Goal: Task Accomplishment & Management: Complete application form

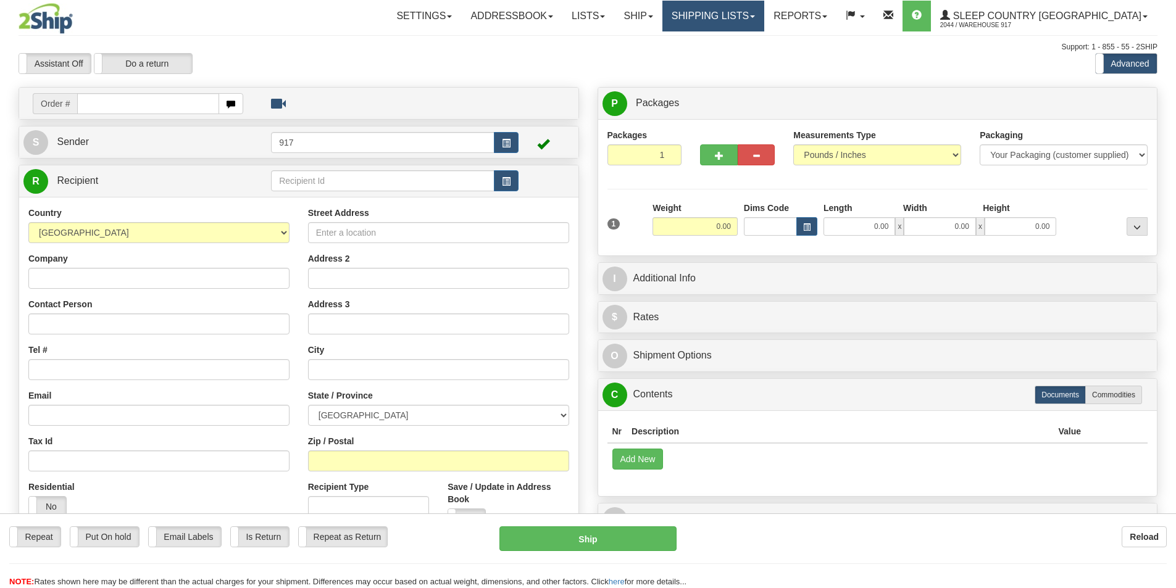
drag, startPoint x: 0, startPoint y: 0, endPoint x: 752, endPoint y: 22, distance: 752.7
click at [752, 22] on div "Toggle navigation Settings Shipping Preferences Fields Preferences New" at bounding box center [588, 347] width 1176 height 695
click at [729, 10] on link "Shipping lists" at bounding box center [713, 16] width 102 height 31
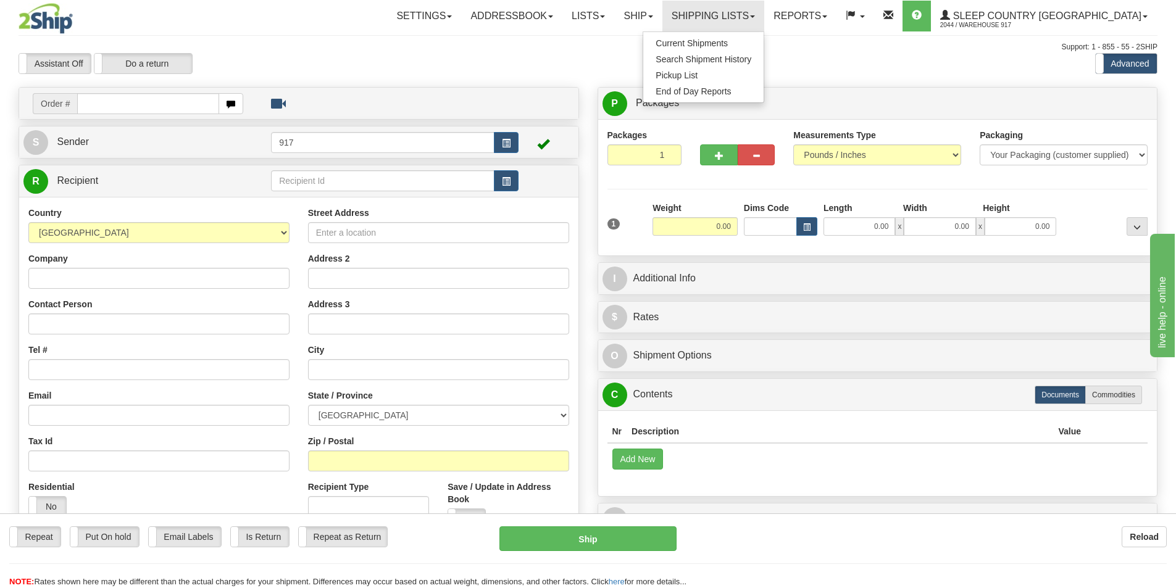
click at [438, 33] on div "Toggle navigation Settings Shipping Preferences Fields Preferences New" at bounding box center [588, 347] width 1176 height 695
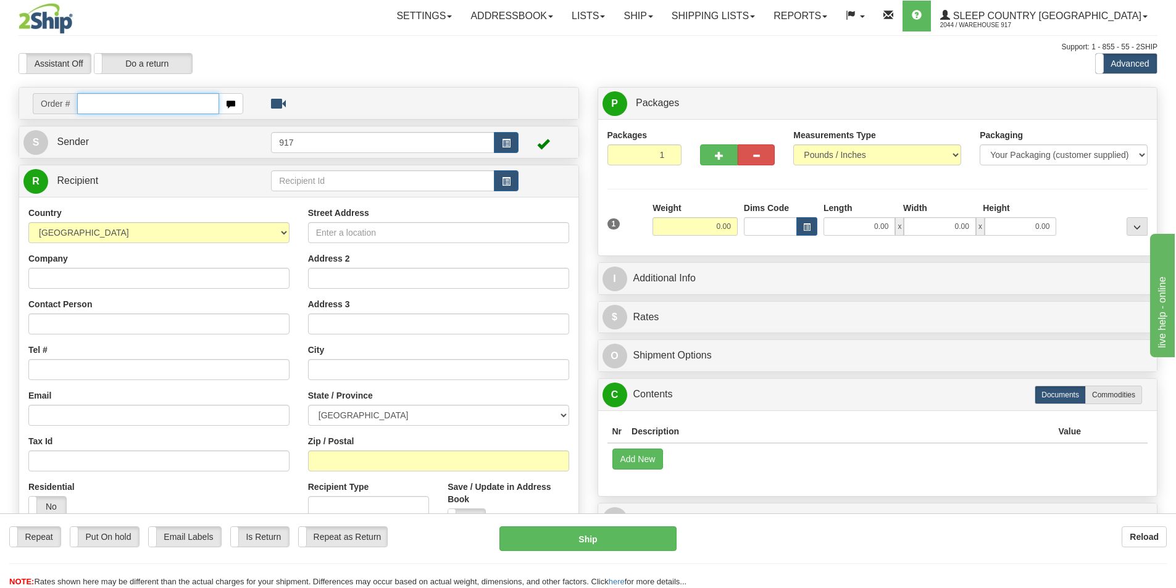
click at [170, 110] on input "text" at bounding box center [148, 103] width 142 height 21
paste input "9000I121095"
type input "9000I121095_HUSHD"
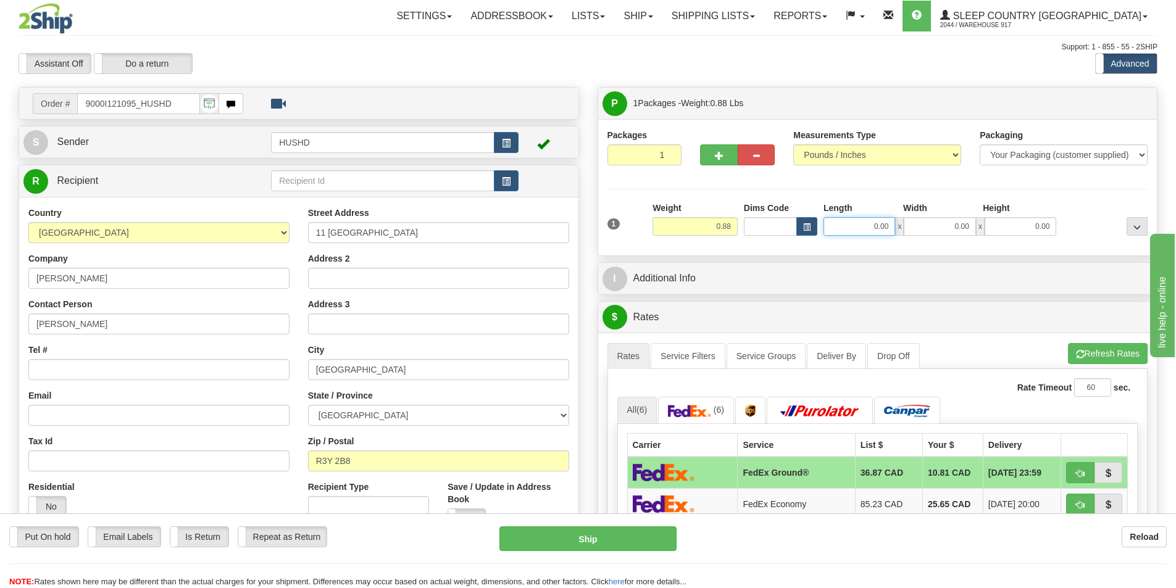
click at [895, 225] on input "0.00" at bounding box center [859, 226] width 72 height 19
type input "9.00"
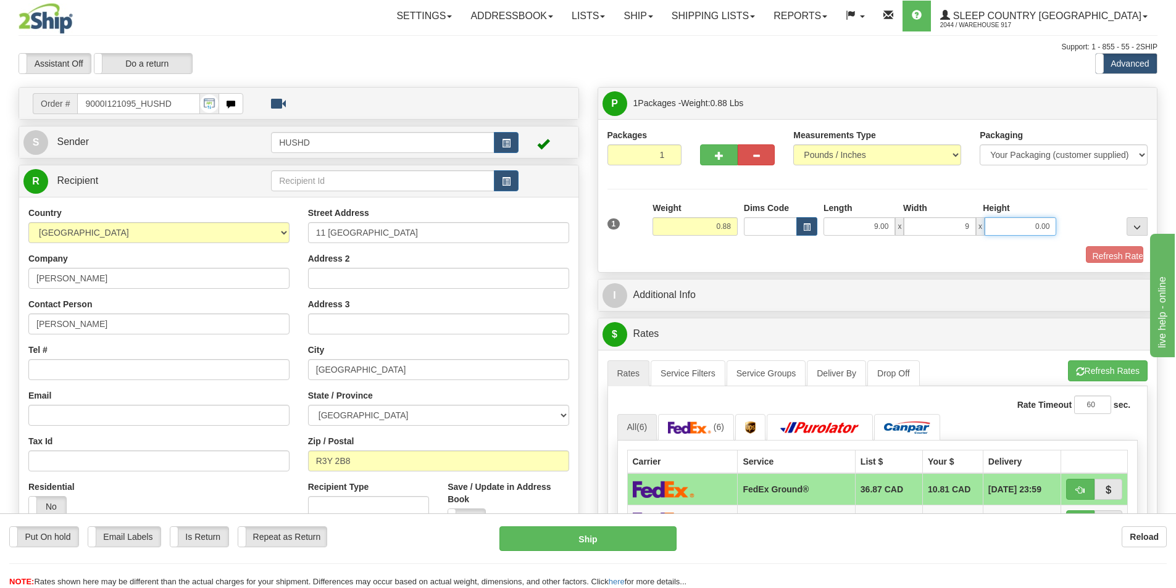
type input "9.00"
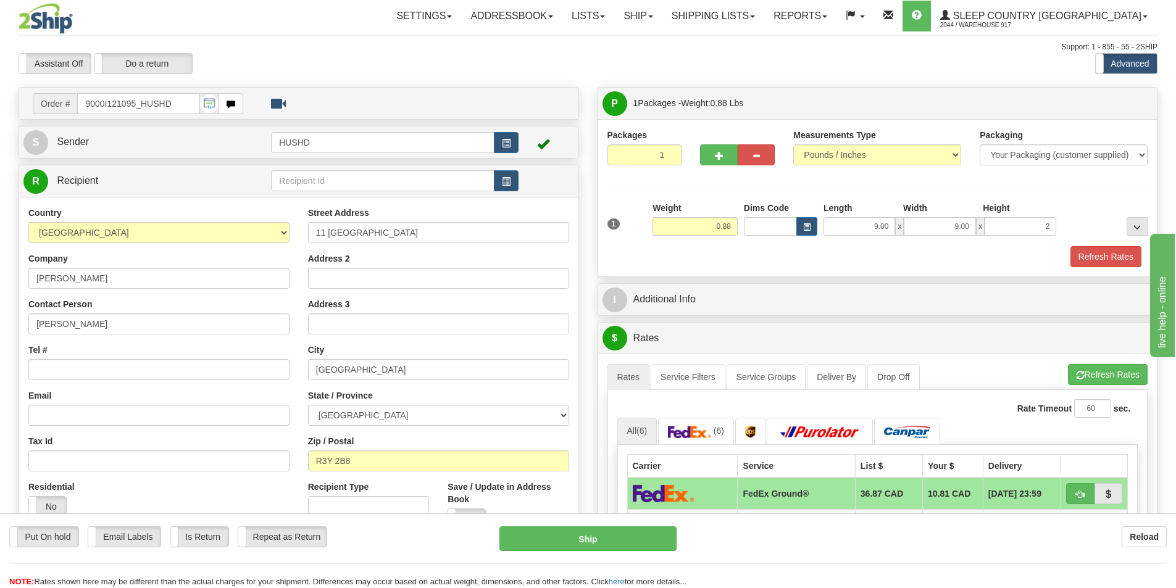
type input "2.00"
drag, startPoint x: 857, startPoint y: 266, endPoint x: 920, endPoint y: 259, distance: 63.3
click at [858, 266] on div "Refresh Rates" at bounding box center [877, 256] width 547 height 21
click at [1118, 253] on button "Refresh Rates" at bounding box center [1105, 256] width 71 height 21
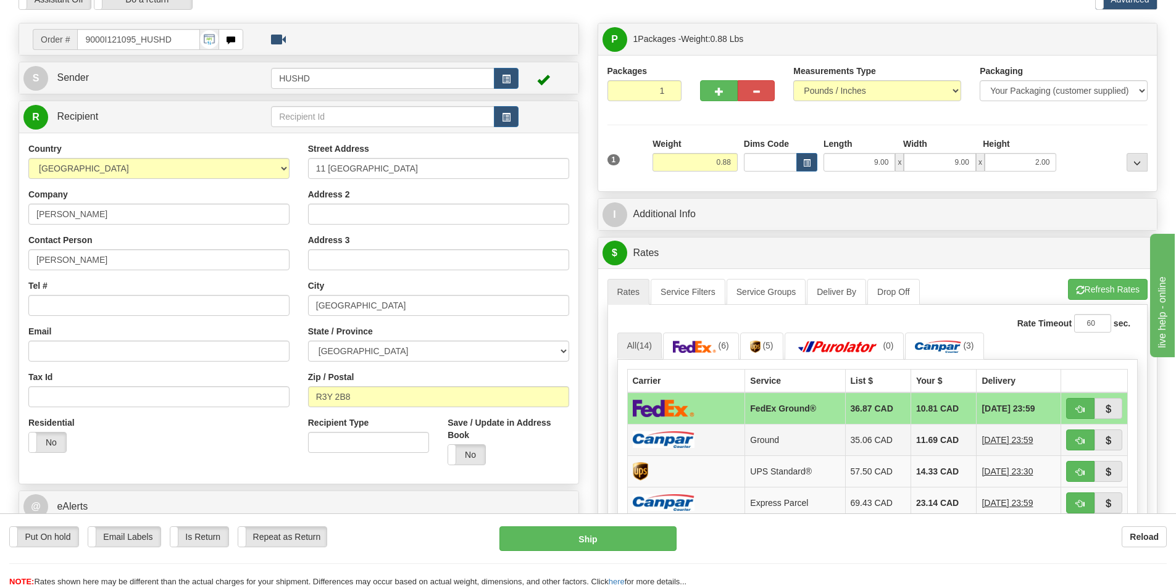
scroll to position [185, 0]
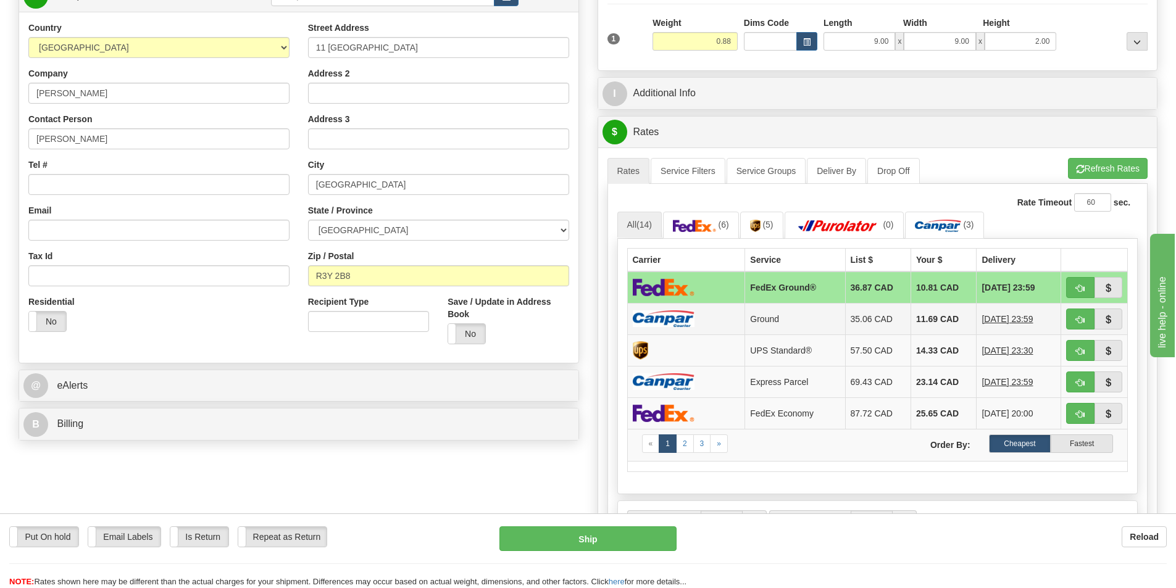
click at [822, 322] on td "Ground" at bounding box center [795, 318] width 100 height 31
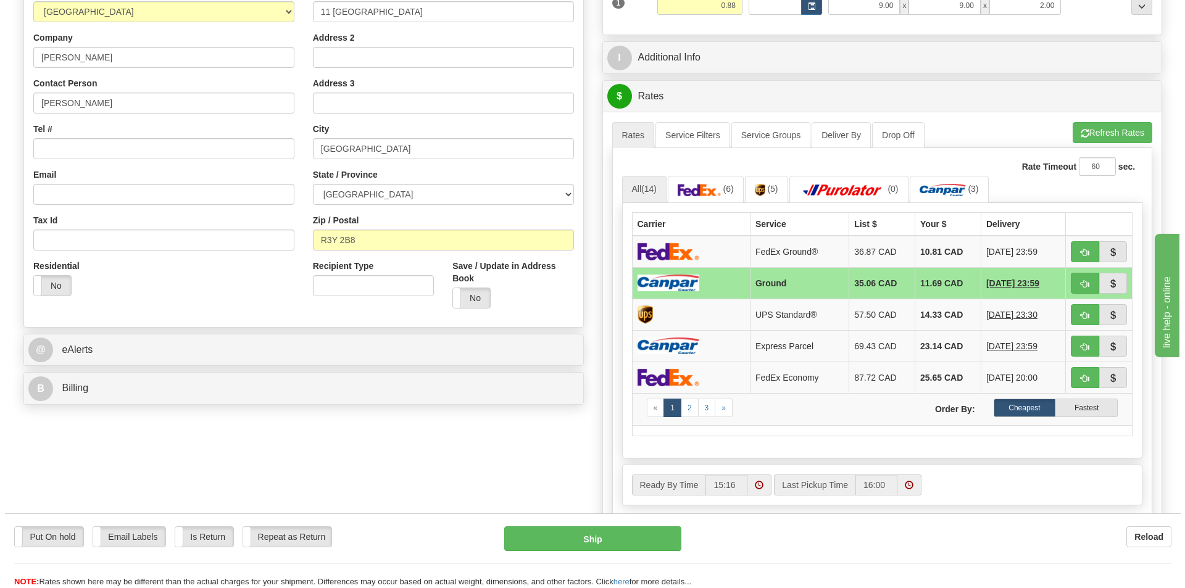
scroll to position [309, 0]
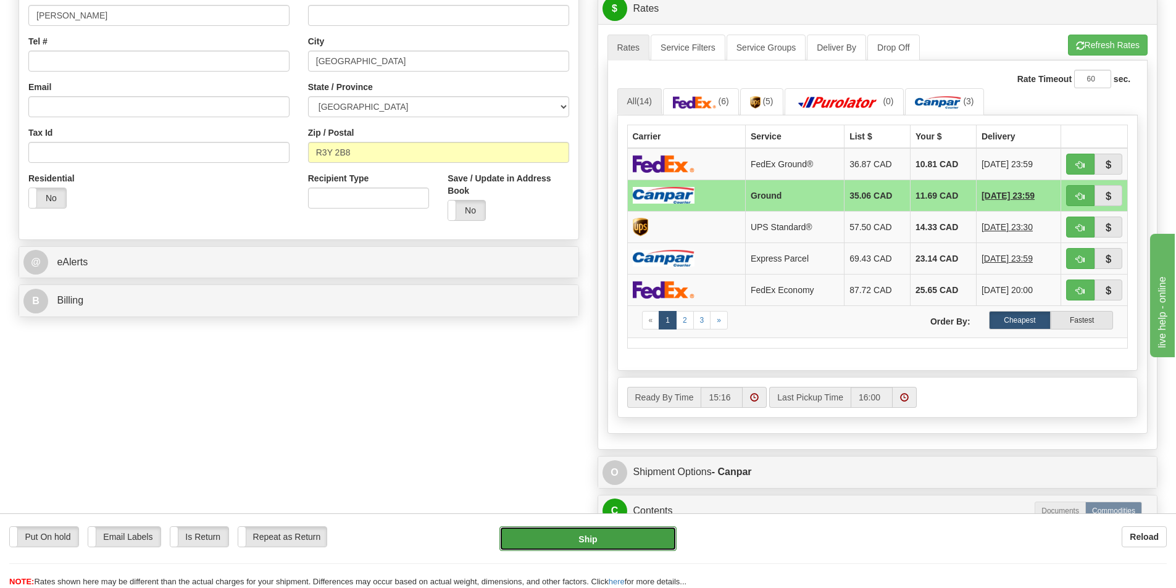
click at [600, 535] on button "Ship" at bounding box center [587, 539] width 177 height 25
type input "1"
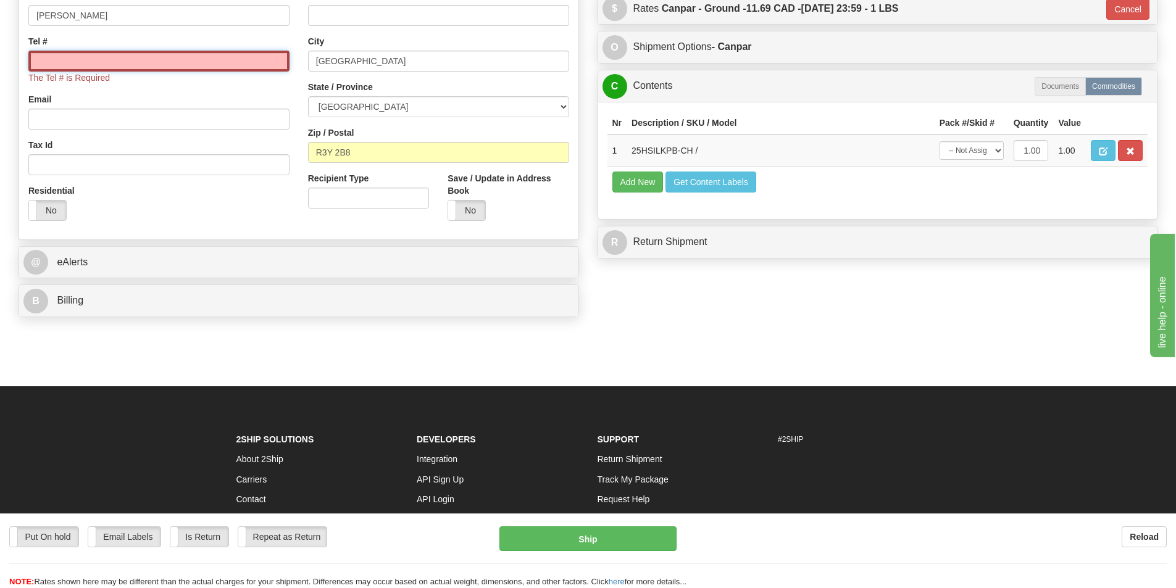
click at [131, 58] on input "Tel #" at bounding box center [158, 61] width 261 height 21
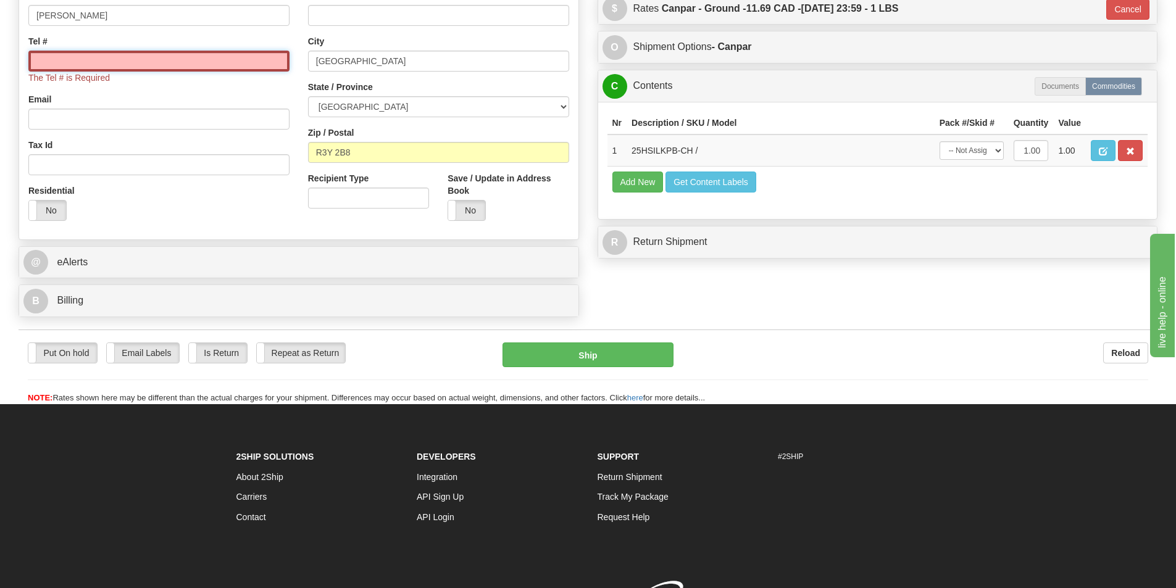
type input "1 (888) 753-3788"
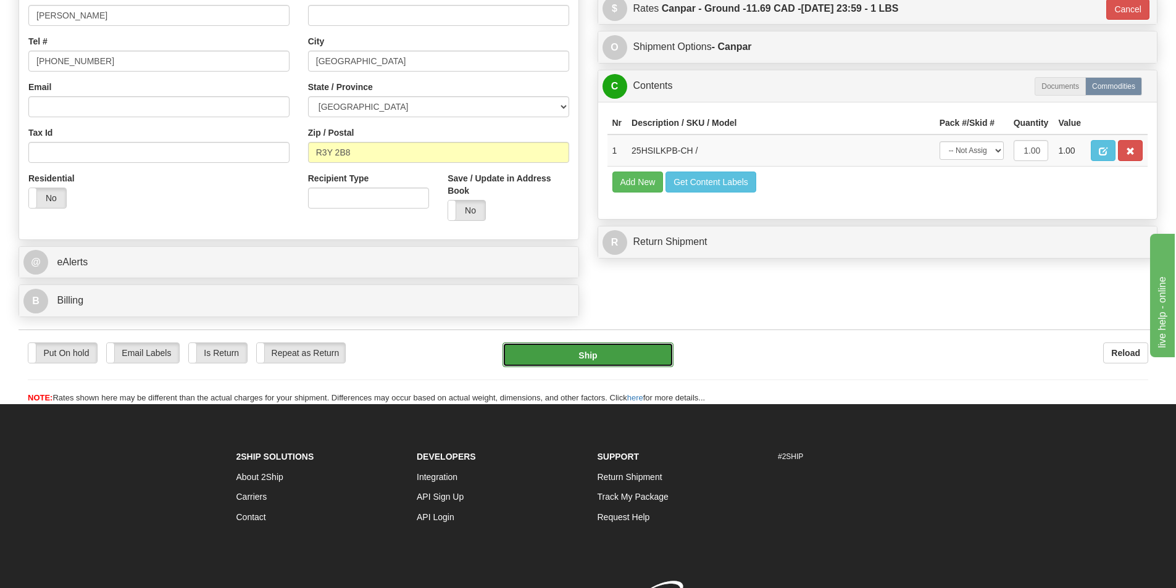
click at [557, 360] on button "Ship" at bounding box center [587, 355] width 171 height 25
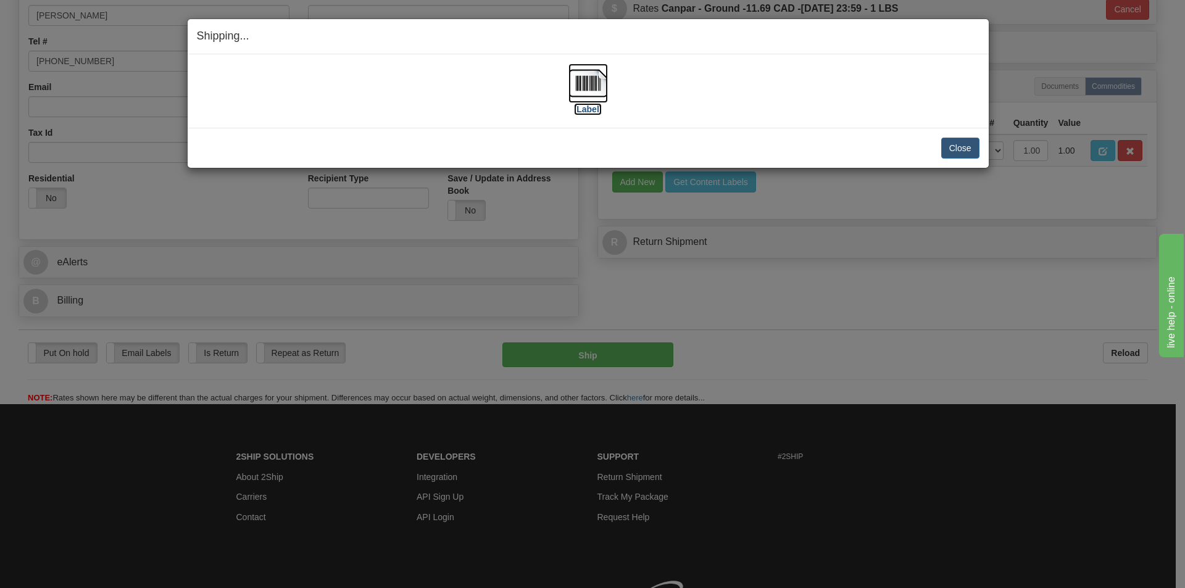
click at [583, 83] on img at bounding box center [588, 84] width 40 height 40
click at [959, 152] on button "Close" at bounding box center [960, 148] width 38 height 21
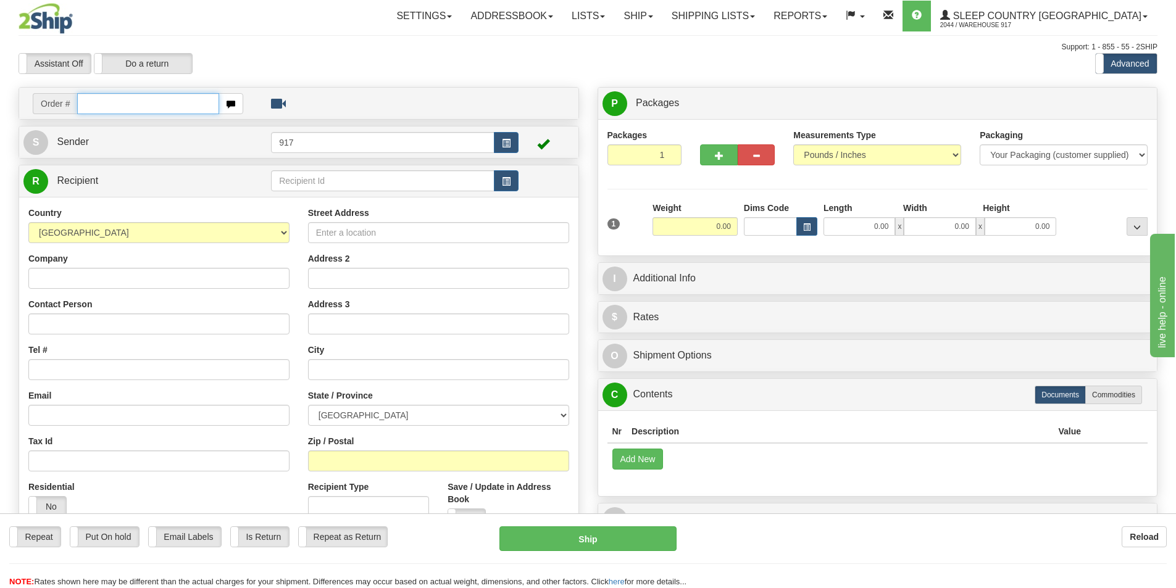
click at [187, 102] on input "text" at bounding box center [148, 103] width 142 height 21
click at [101, 101] on input "text" at bounding box center [148, 103] width 142 height 21
paste input "9002I122384"
type input "9002I122384_HUSHD"
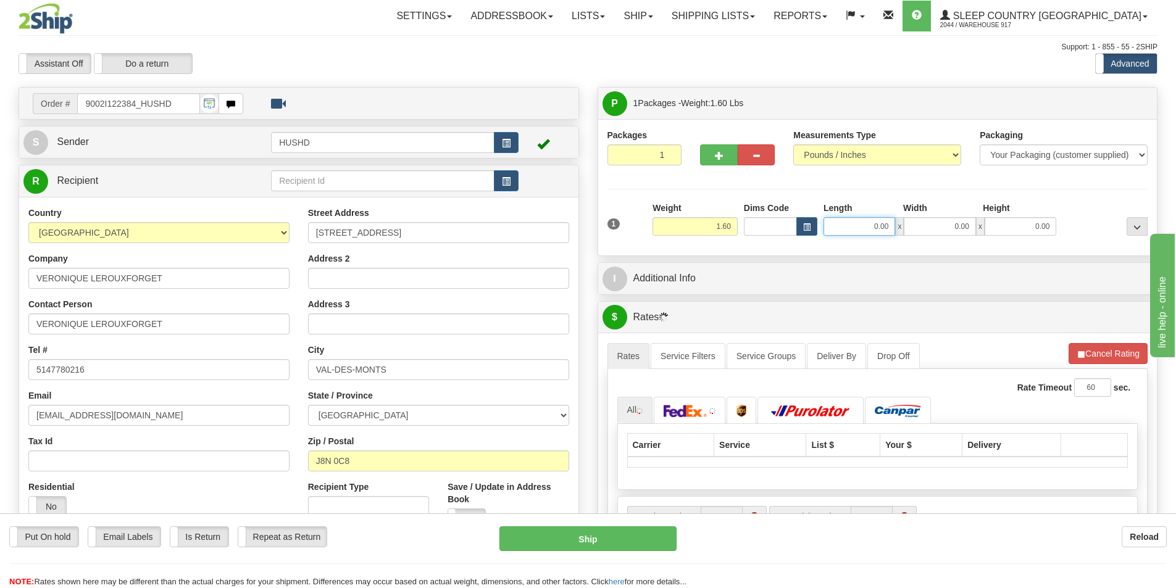
click at [870, 223] on input "0.00" at bounding box center [859, 226] width 72 height 19
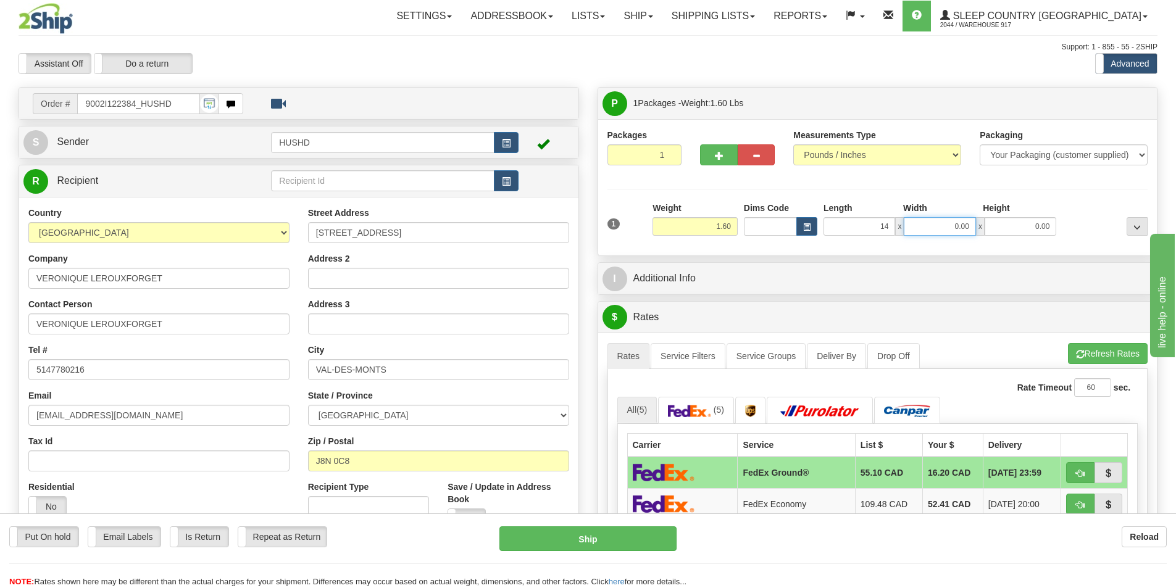
type input "14.00"
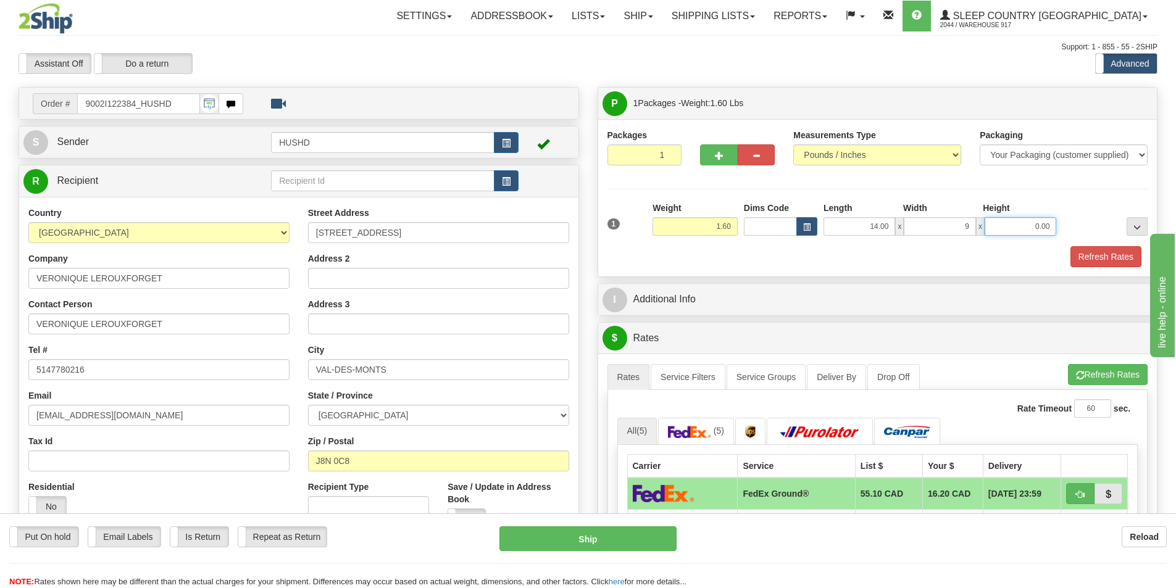
type input "9.00"
type input "3.00"
click at [899, 259] on div "Refresh Rates" at bounding box center [877, 256] width 547 height 21
click at [1114, 264] on button "Refresh Rates" at bounding box center [1105, 256] width 71 height 21
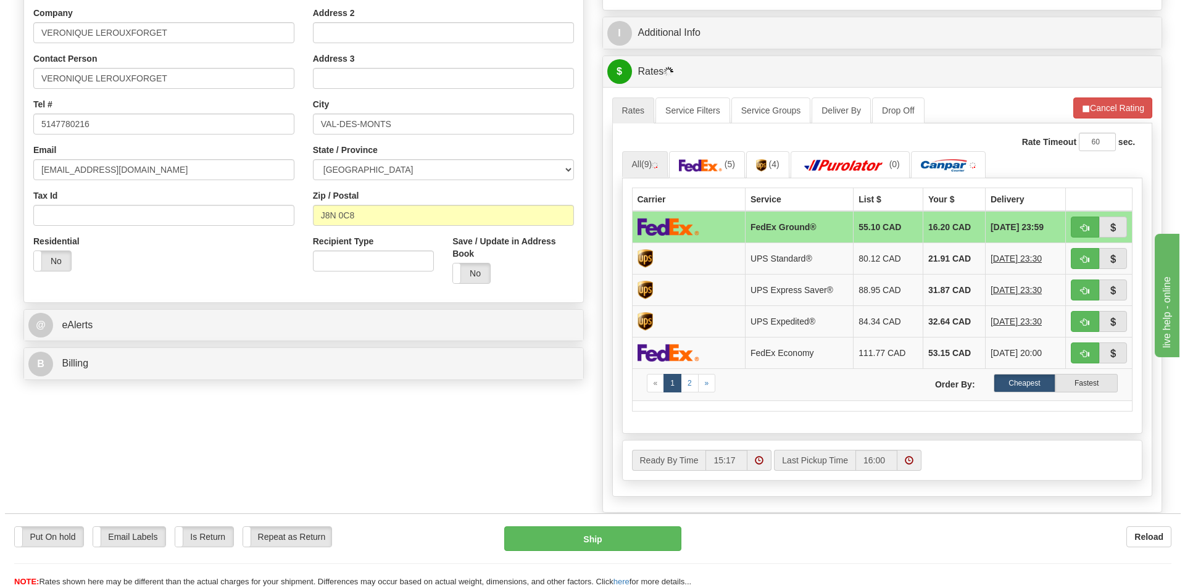
scroll to position [247, 0]
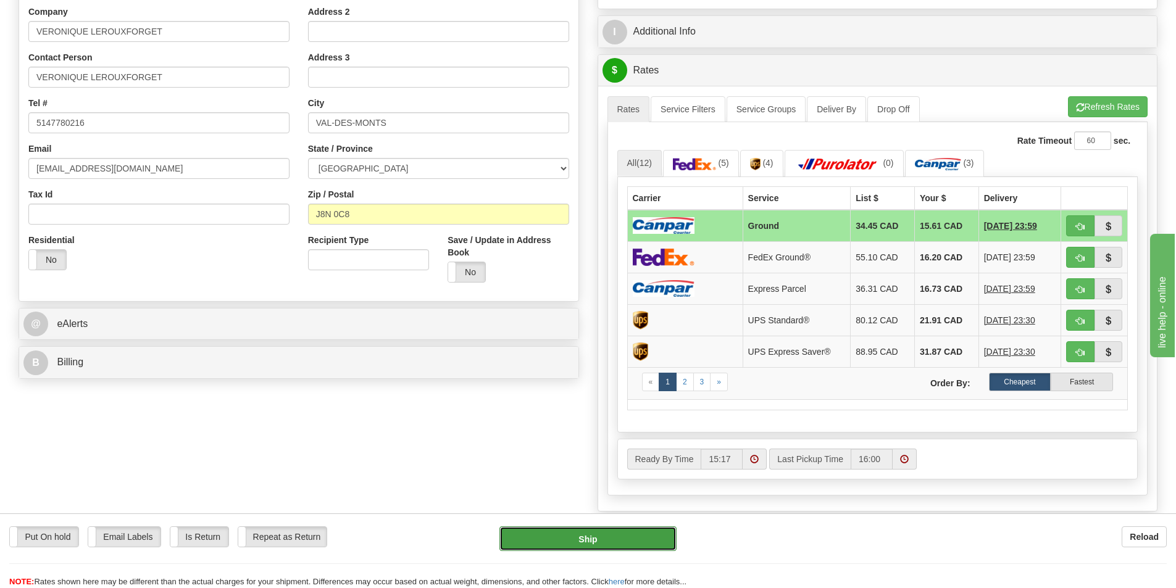
click at [589, 533] on button "Ship" at bounding box center [587, 539] width 177 height 25
type input "1"
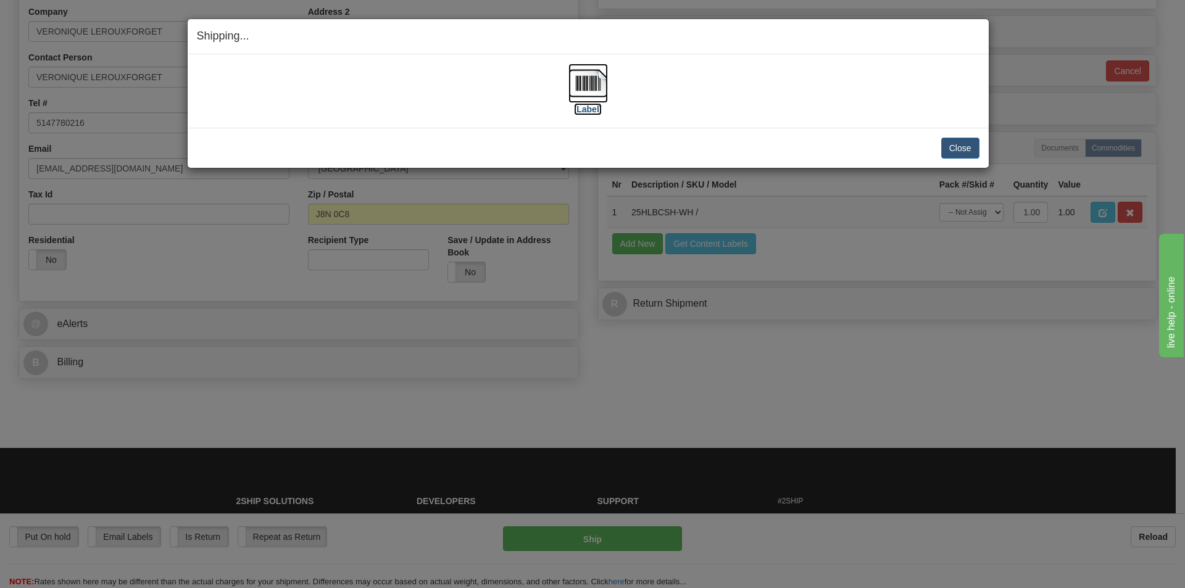
click at [587, 104] on label "[Label]" at bounding box center [588, 109] width 28 height 12
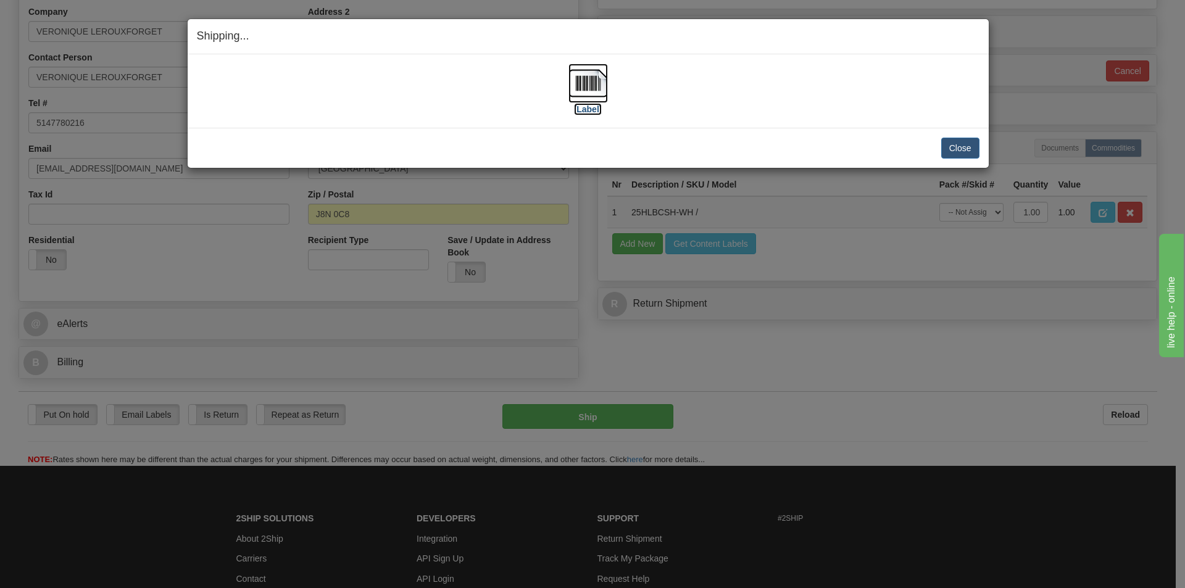
click at [593, 78] on img at bounding box center [588, 84] width 40 height 40
click at [967, 144] on button "Close" at bounding box center [960, 148] width 38 height 21
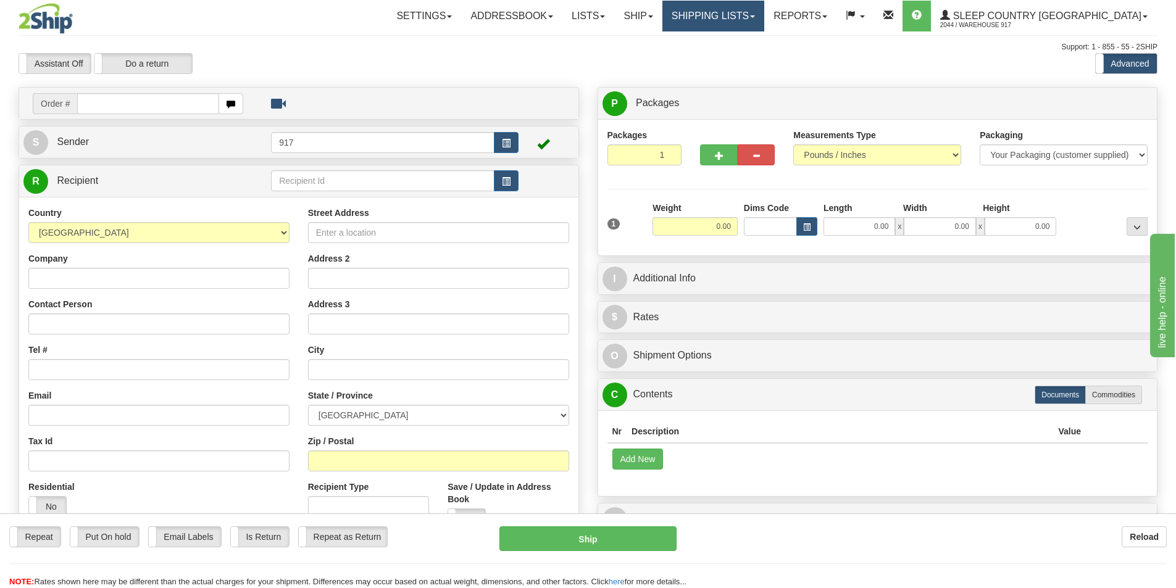
click at [748, 4] on link "Shipping lists" at bounding box center [713, 16] width 102 height 31
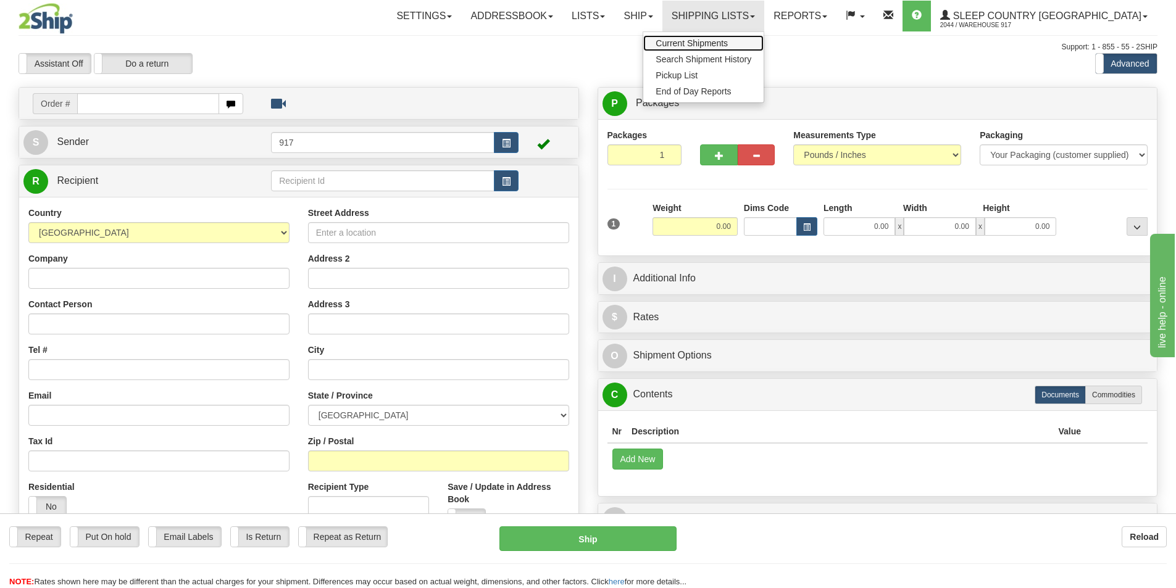
click at [728, 45] on span "Current Shipments" at bounding box center [692, 43] width 72 height 10
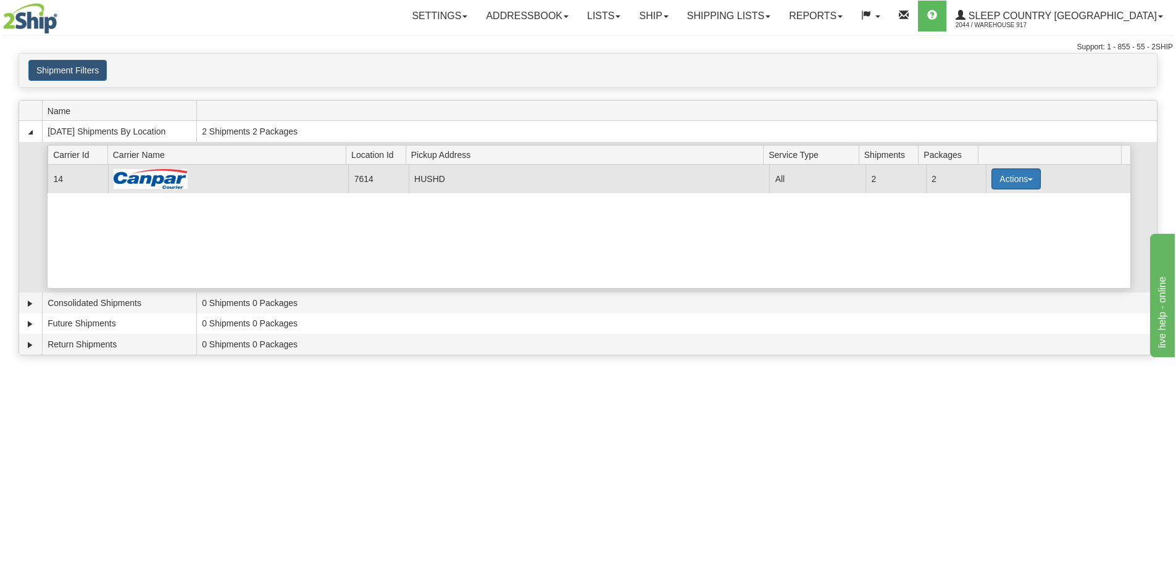
click at [1006, 174] on button "Actions" at bounding box center [1015, 179] width 49 height 21
click at [991, 220] on link "Close" at bounding box center [990, 218] width 99 height 16
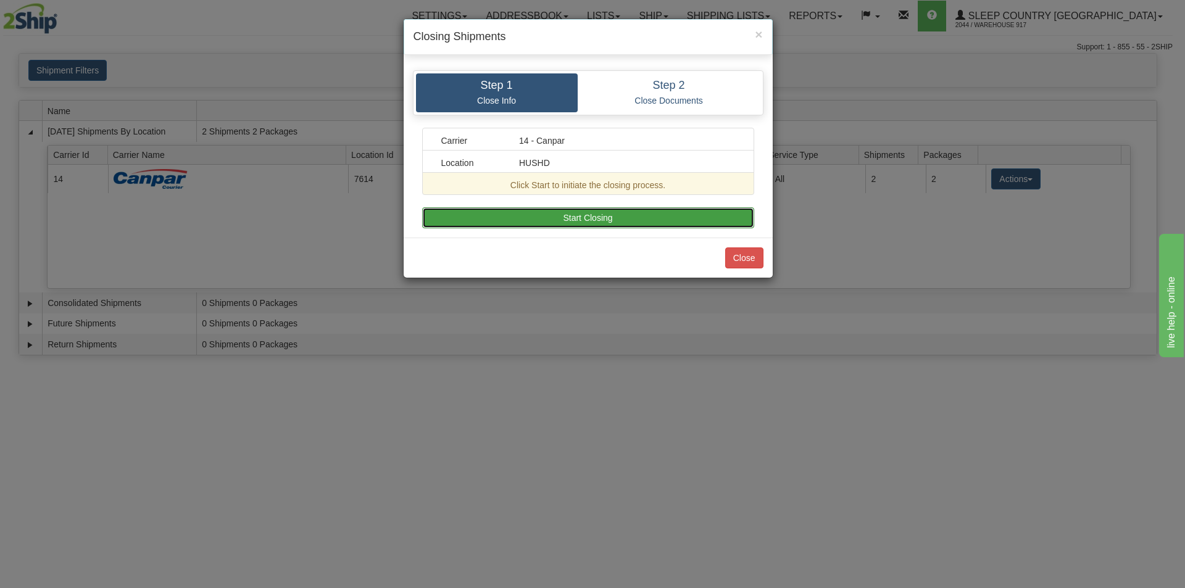
click at [628, 216] on button "Start Closing" at bounding box center [588, 217] width 332 height 21
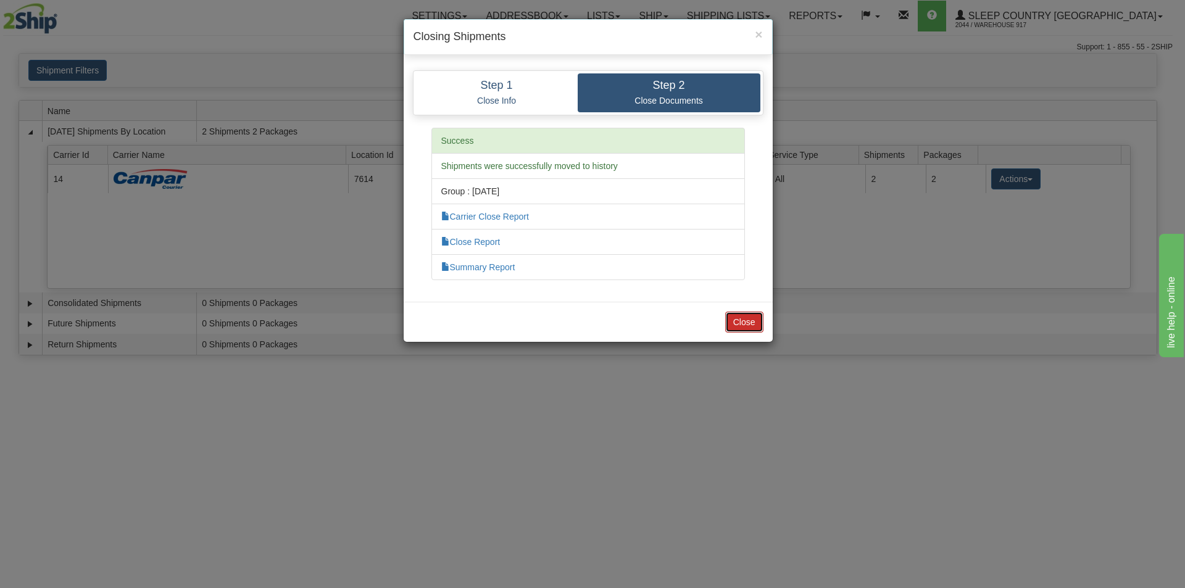
click at [726, 327] on button "Close" at bounding box center [744, 322] width 38 height 21
